Goal: Check status: Check status

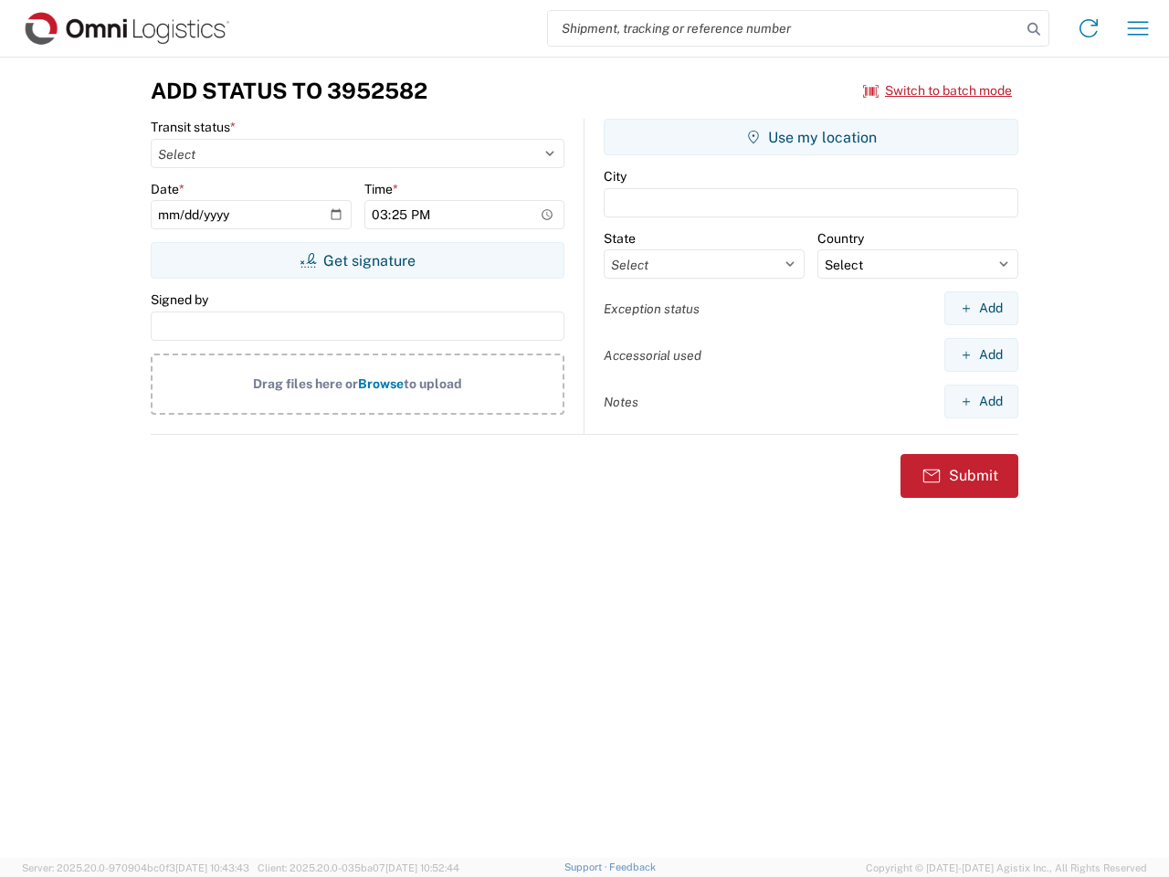
click at [785, 28] on input "search" at bounding box center [784, 28] width 473 height 35
click at [1034, 29] on icon at bounding box center [1034, 29] width 26 height 26
click at [1089, 28] on icon at bounding box center [1088, 28] width 29 height 29
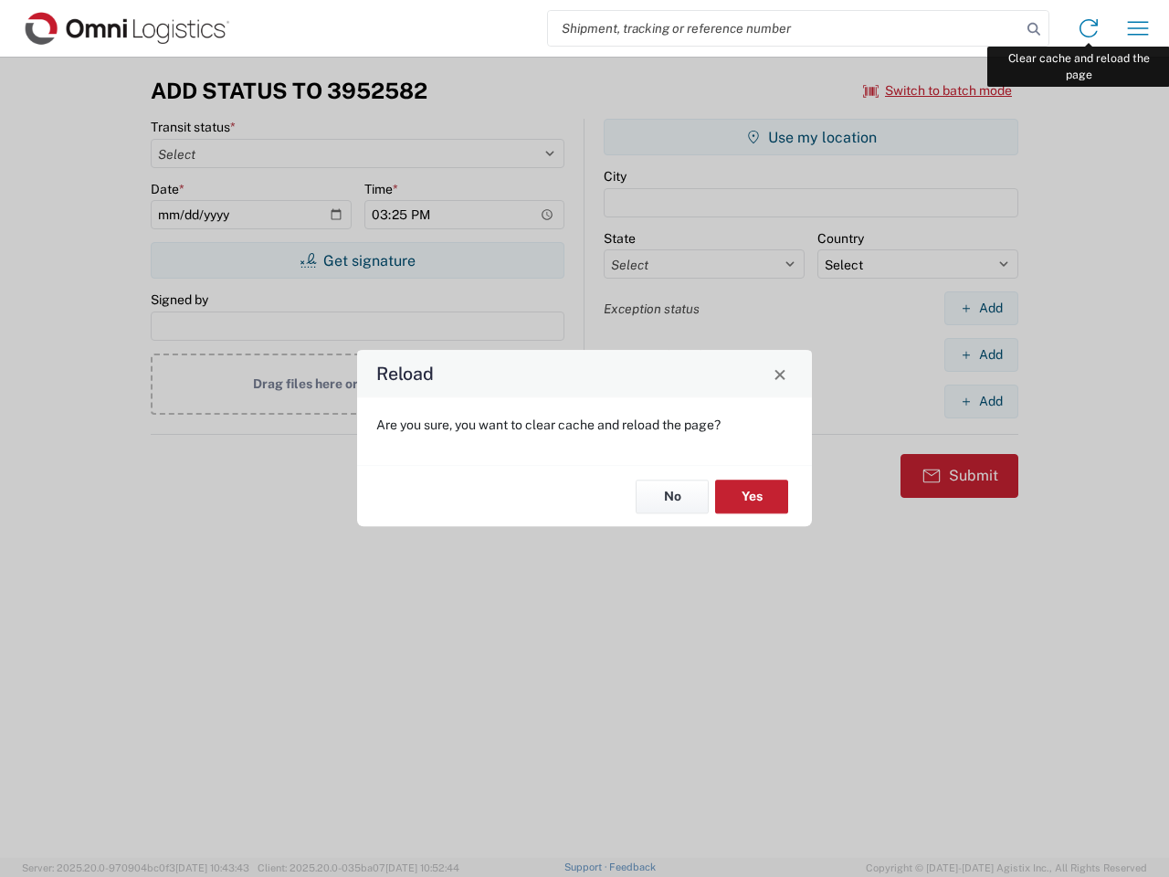
click at [1138, 28] on div "Reload Are you sure, you want to clear cache and reload the page? No Yes" at bounding box center [584, 438] width 1169 height 877
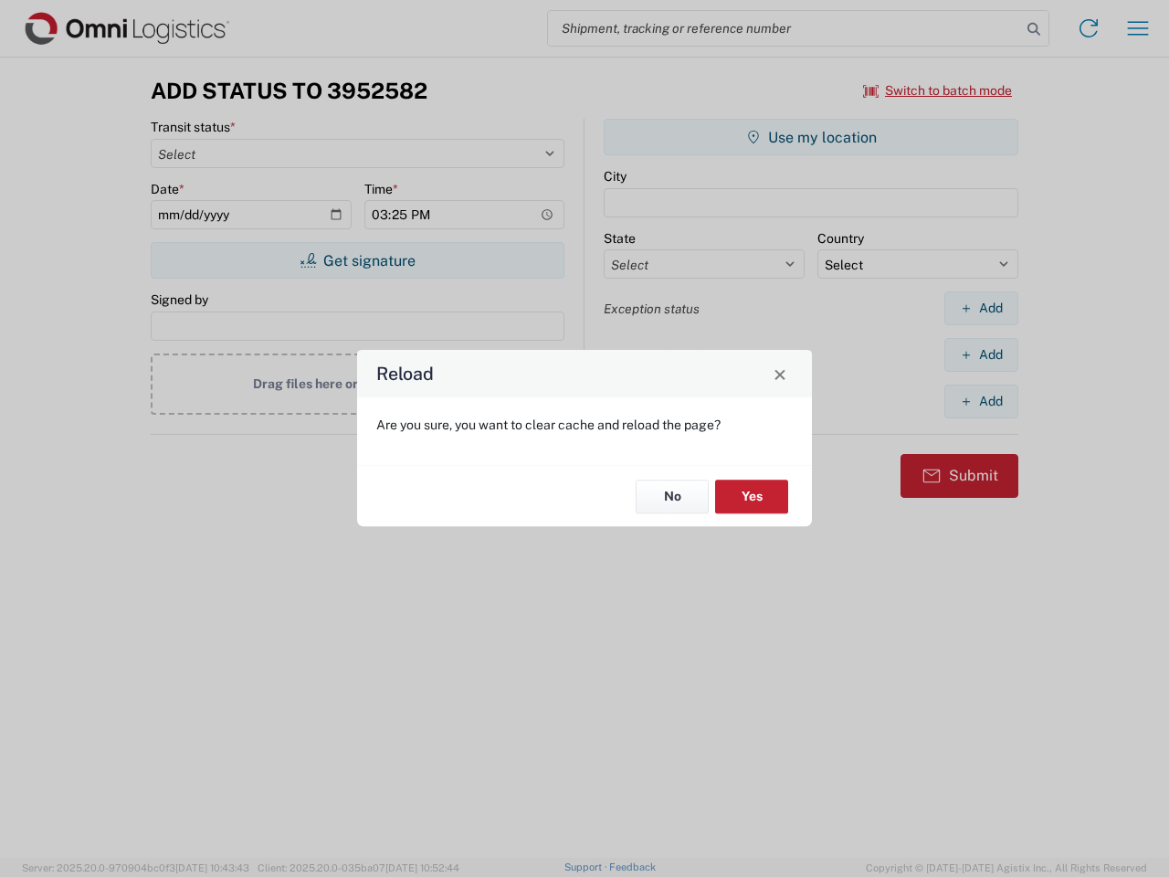
click at [938, 90] on div "Reload Are you sure, you want to clear cache and reload the page? No Yes" at bounding box center [584, 438] width 1169 height 877
click at [357, 260] on div "Reload Are you sure, you want to clear cache and reload the page? No Yes" at bounding box center [584, 438] width 1169 height 877
click at [811, 137] on div "Reload Are you sure, you want to clear cache and reload the page? No Yes" at bounding box center [584, 438] width 1169 height 877
click at [981, 308] on div "Reload Are you sure, you want to clear cache and reload the page? No Yes" at bounding box center [584, 438] width 1169 height 877
click at [981, 354] on div "Reload Are you sure, you want to clear cache and reload the page? No Yes" at bounding box center [584, 438] width 1169 height 877
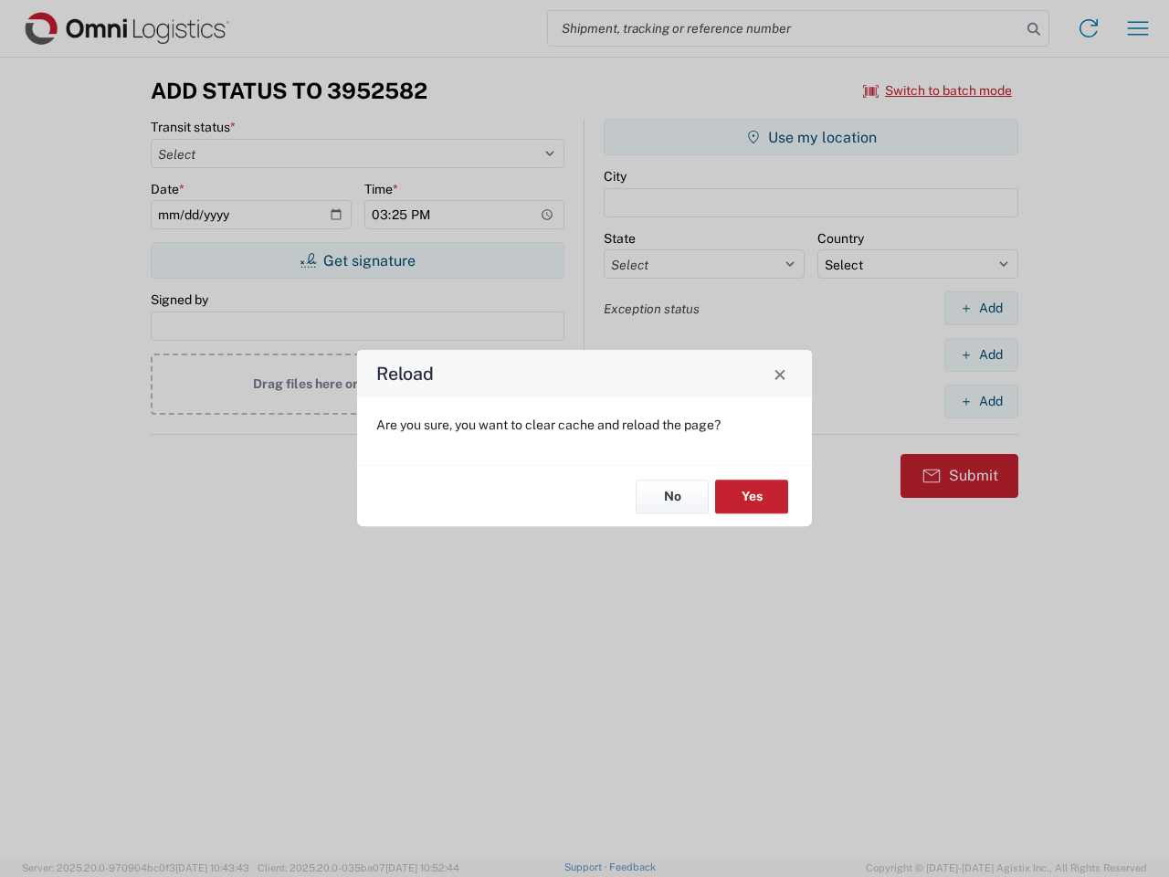
click at [981, 401] on div "Reload Are you sure, you want to clear cache and reload the page? No Yes" at bounding box center [584, 438] width 1169 height 877
